Goal: Complete application form

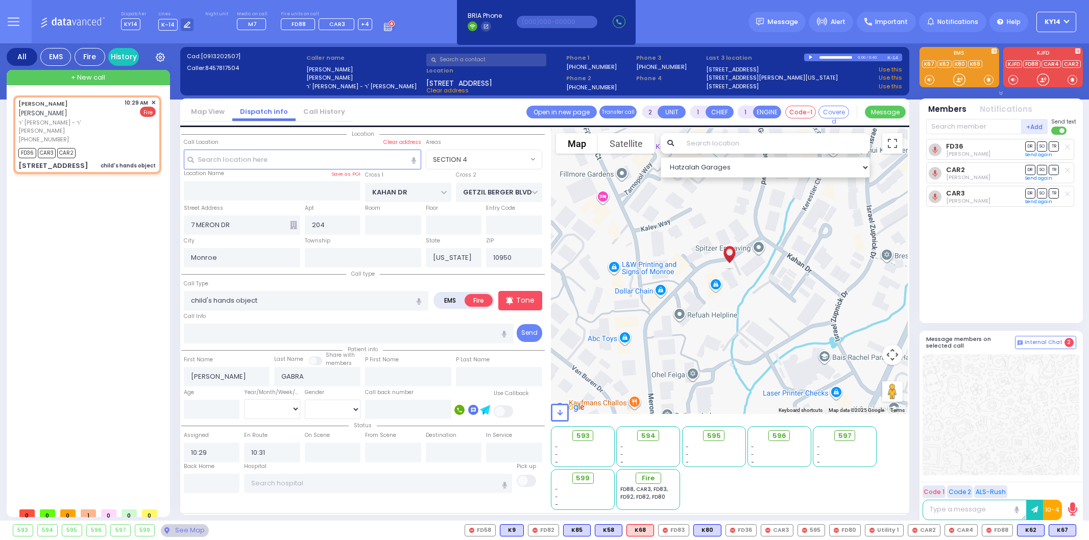
select select "SECTION 4"
select select
